Goal: Task Accomplishment & Management: Use online tool/utility

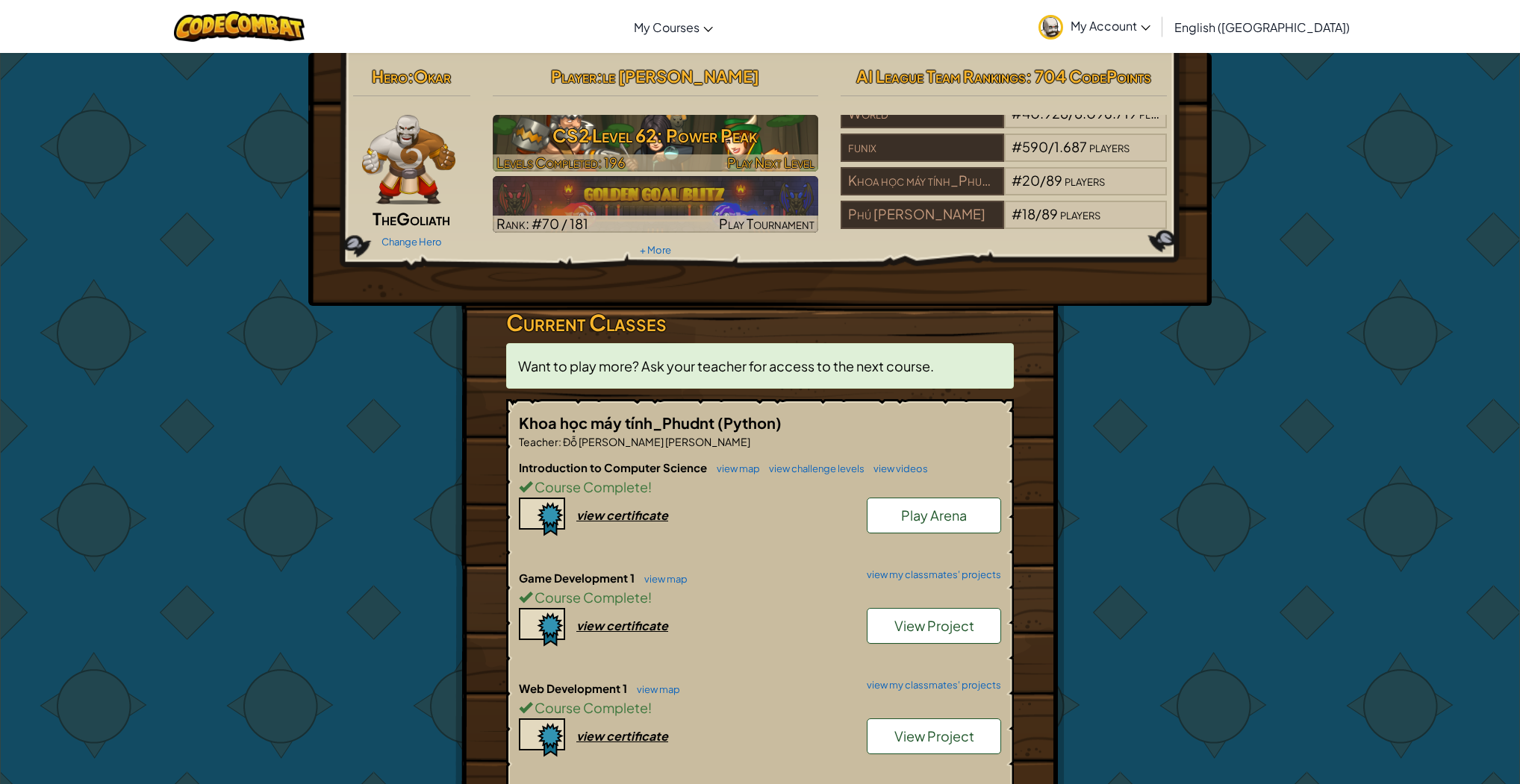
click at [642, 124] on h3 "CS2 Level 62: Power Peak" at bounding box center [655, 135] width 326 height 34
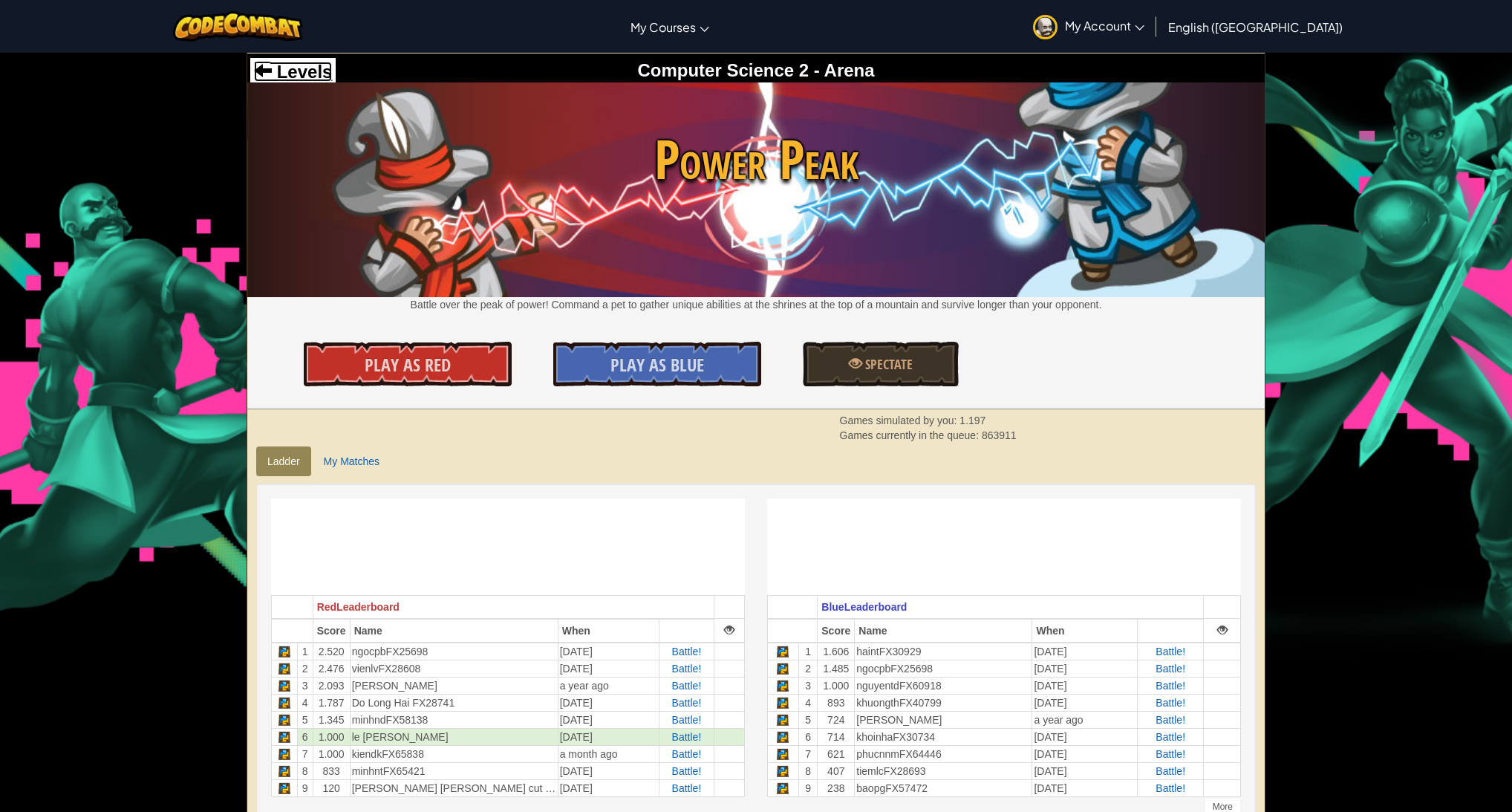
click at [286, 63] on span "Levels" at bounding box center [302, 71] width 60 height 20
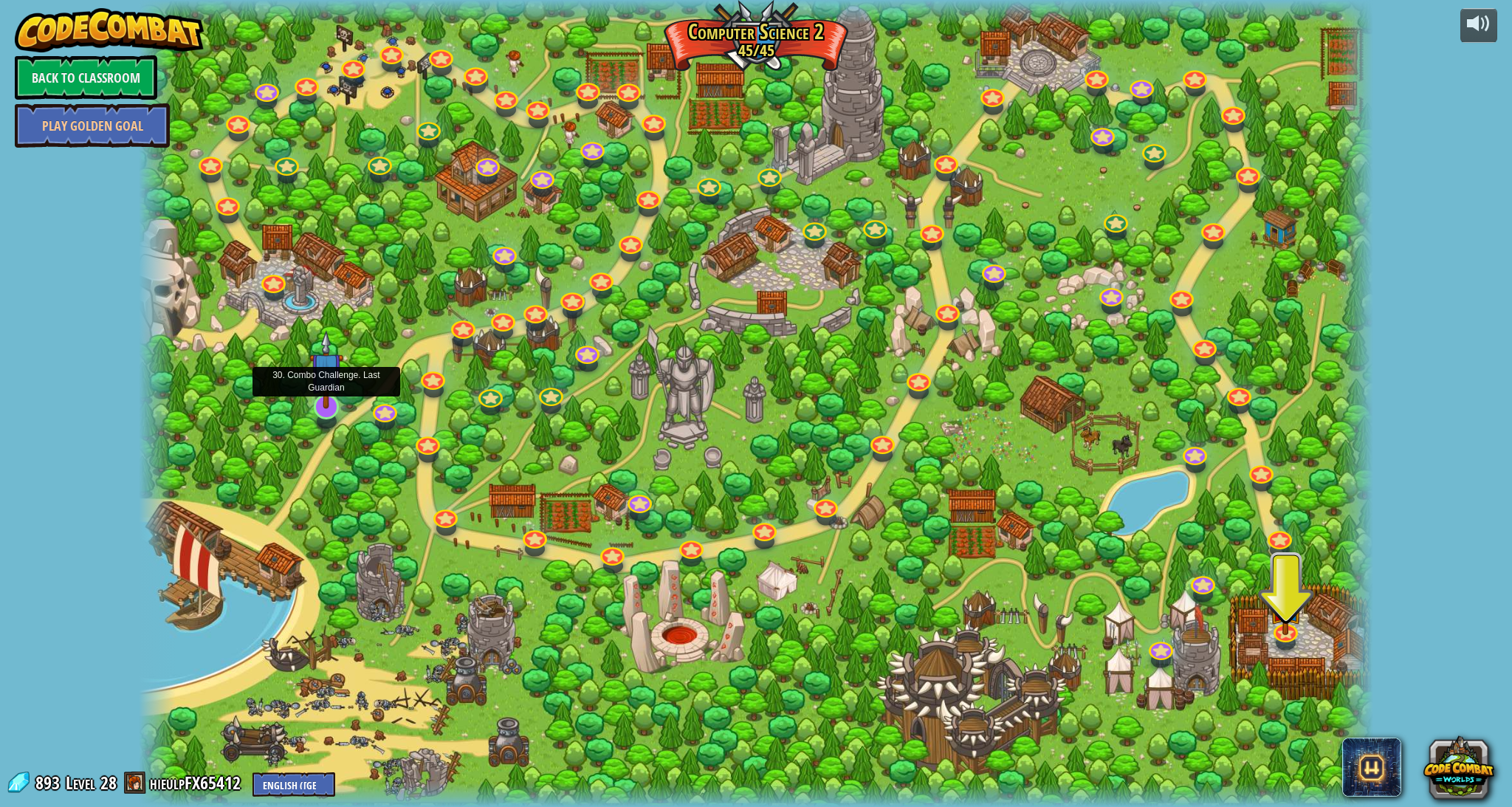
click at [328, 404] on img at bounding box center [327, 369] width 35 height 79
